Goal: Find specific page/section: Find specific page/section

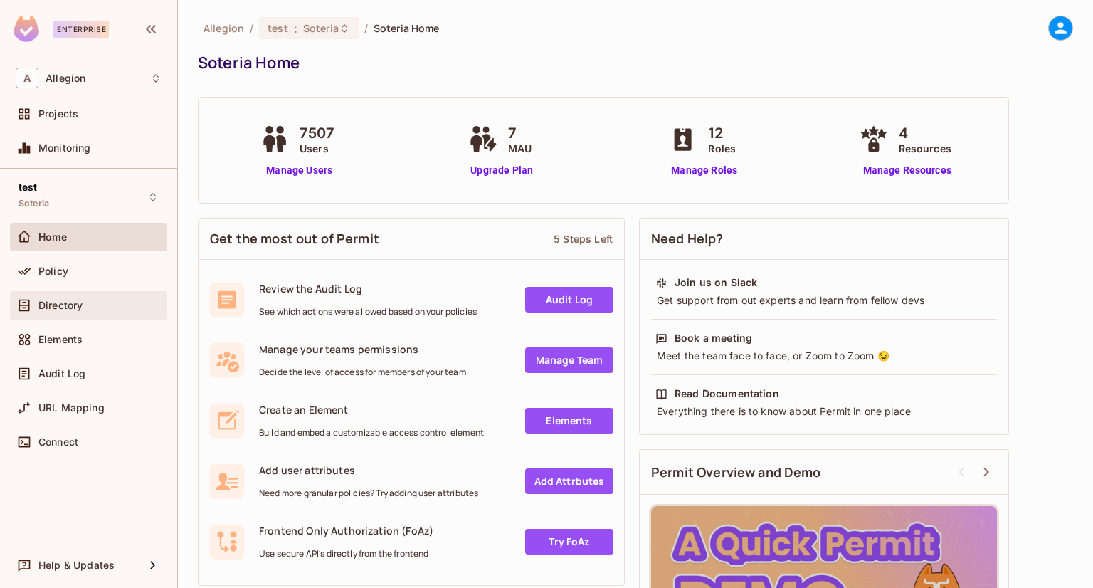
click at [78, 302] on span "Directory" at bounding box center [60, 305] width 44 height 11
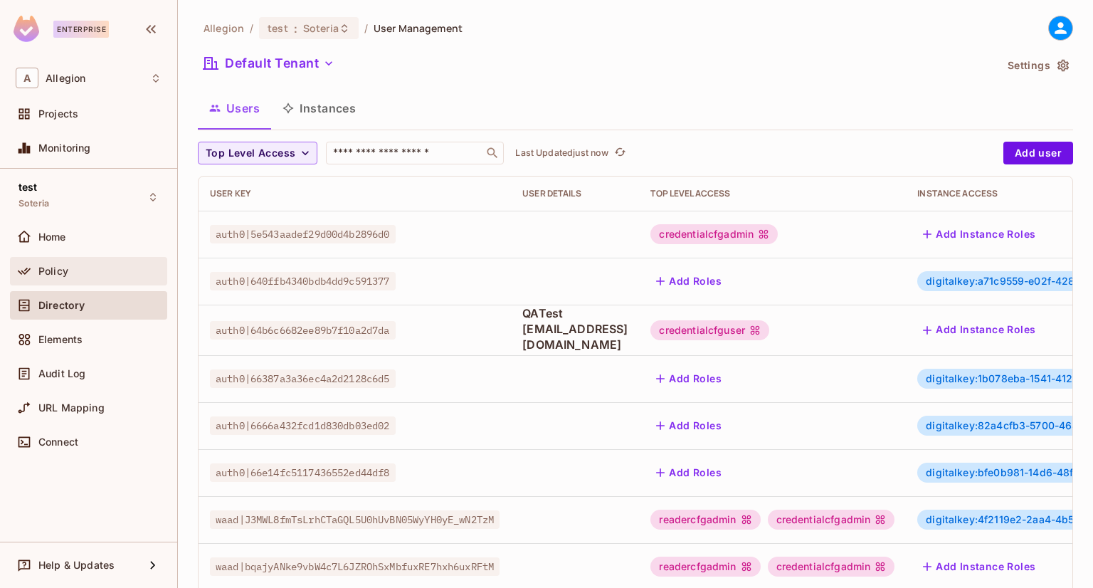
click at [92, 257] on div "Policy" at bounding box center [88, 271] width 157 height 28
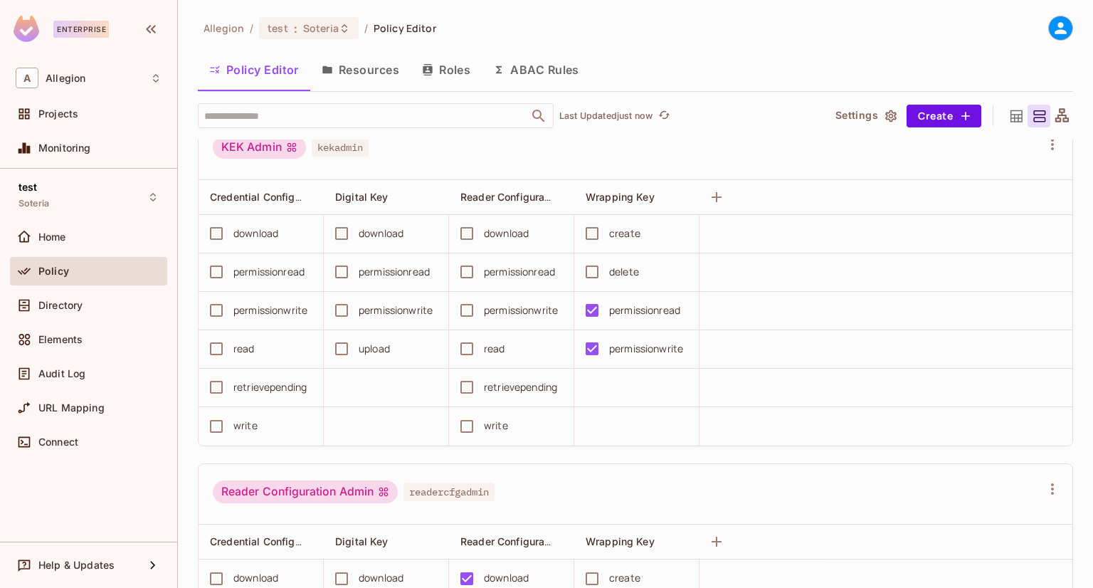
scroll to position [1375, 0]
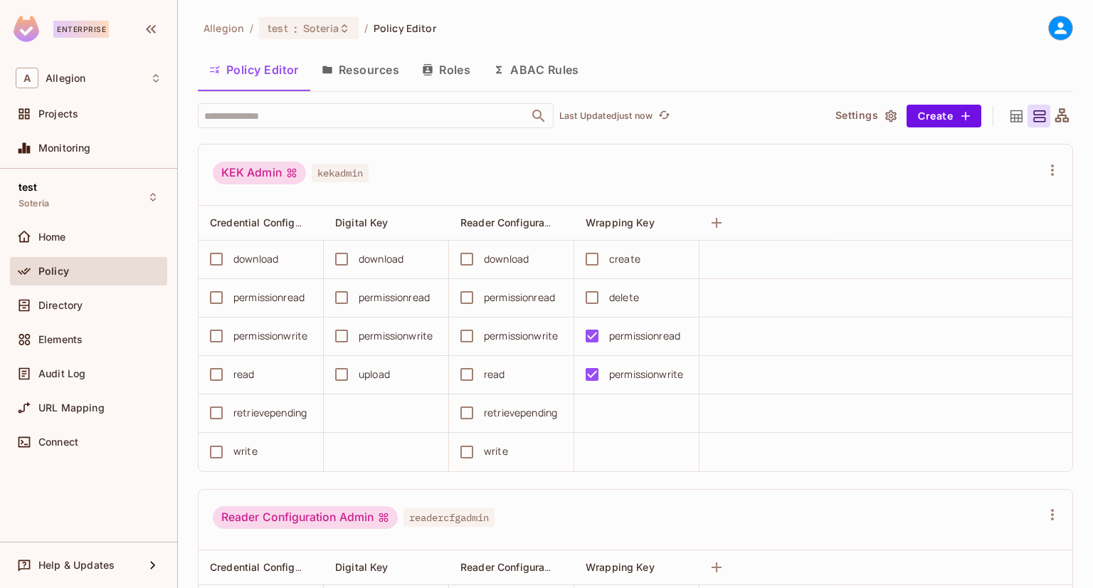
click at [344, 170] on span "kekadmin" at bounding box center [340, 173] width 57 height 18
copy span "kekadmin"
